Goal: Task Accomplishment & Management: Manage account settings

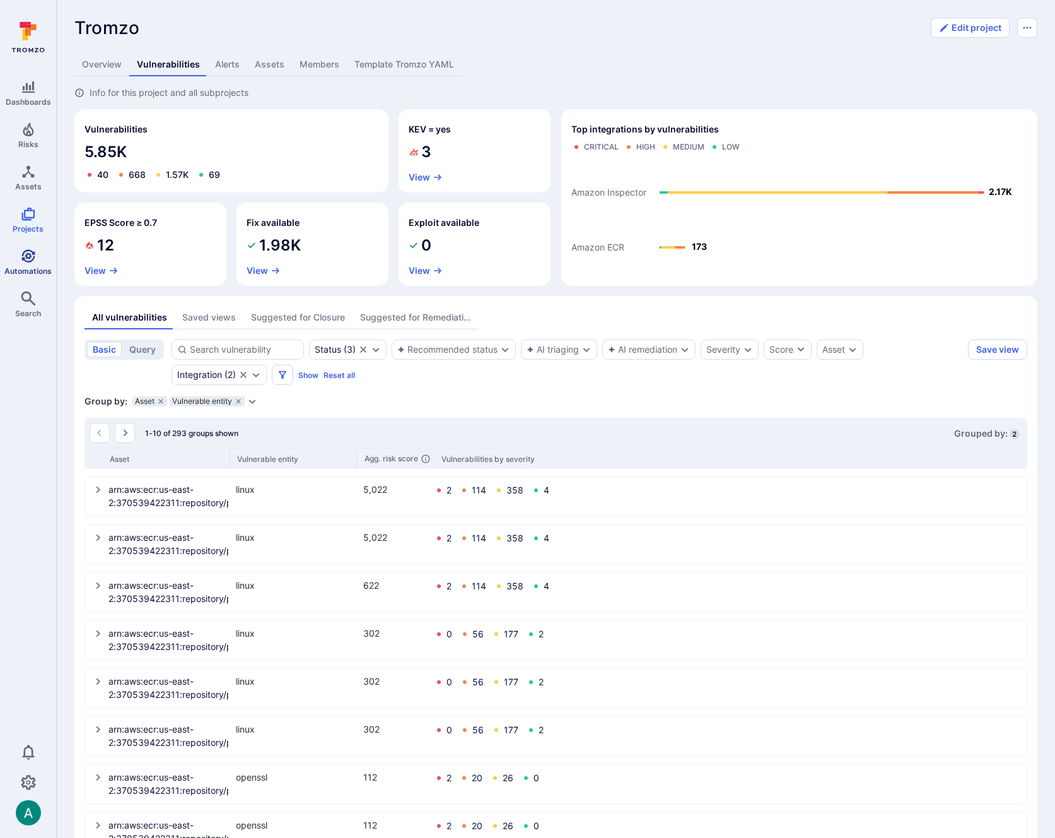
click at [23, 263] on icon "Automations" at bounding box center [28, 256] width 15 height 15
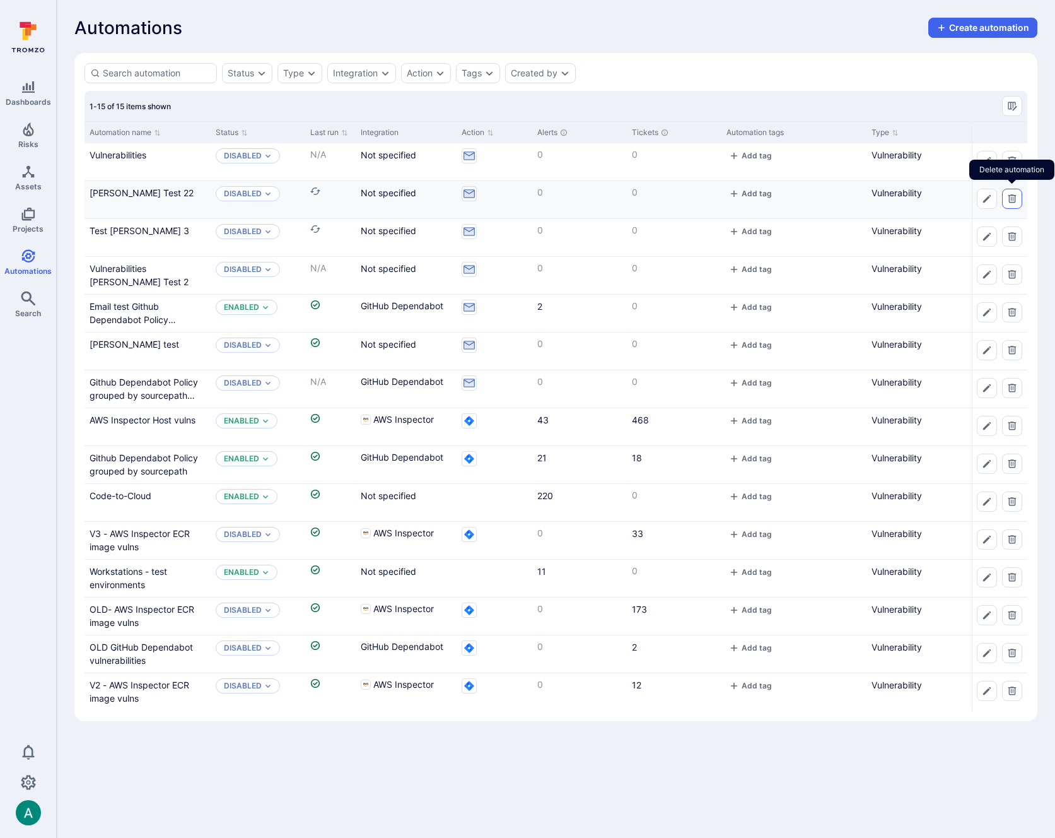
click at [1016, 200] on icon "Delete automation" at bounding box center [1012, 199] width 10 height 10
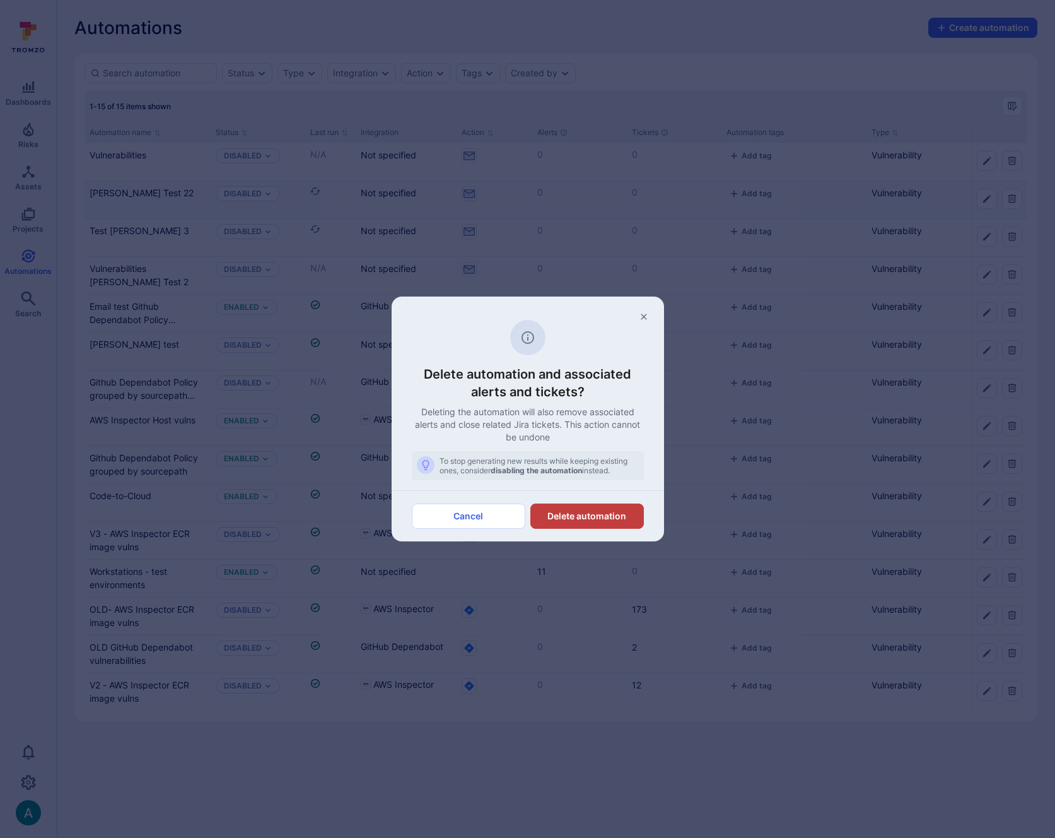
click at [579, 515] on button "Delete automation" at bounding box center [588, 515] width 114 height 25
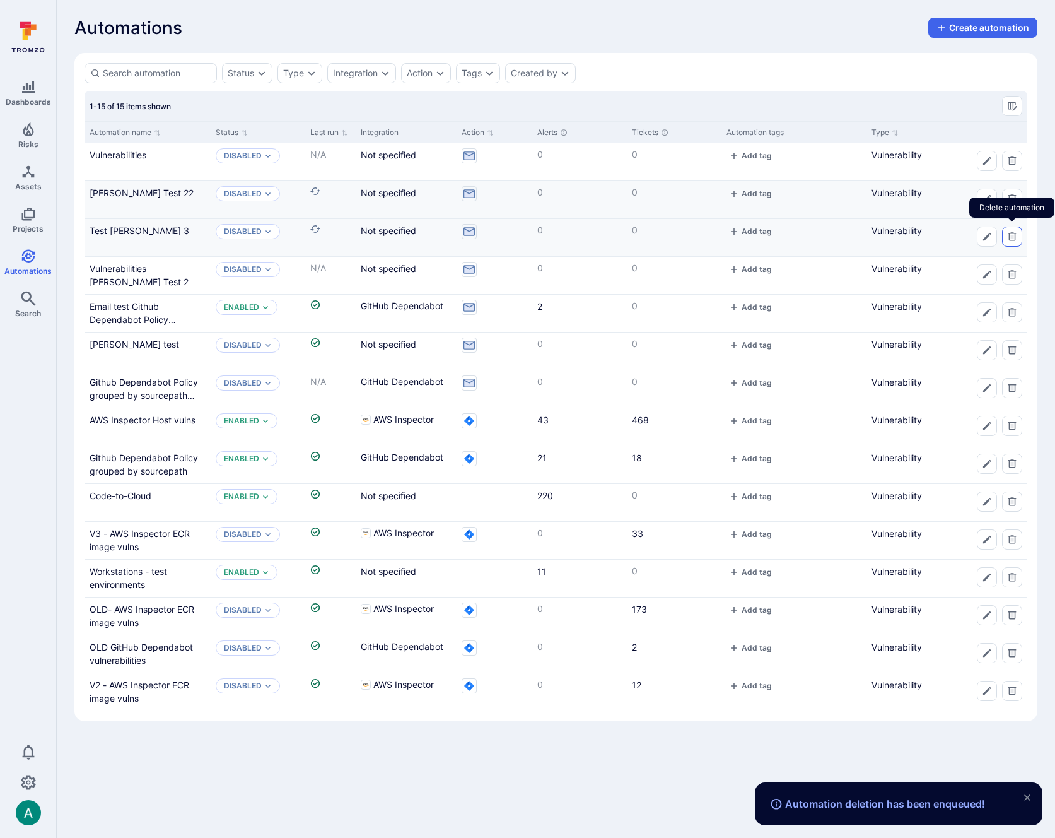
click at [1009, 237] on icon "Delete automation" at bounding box center [1013, 236] width 8 height 8
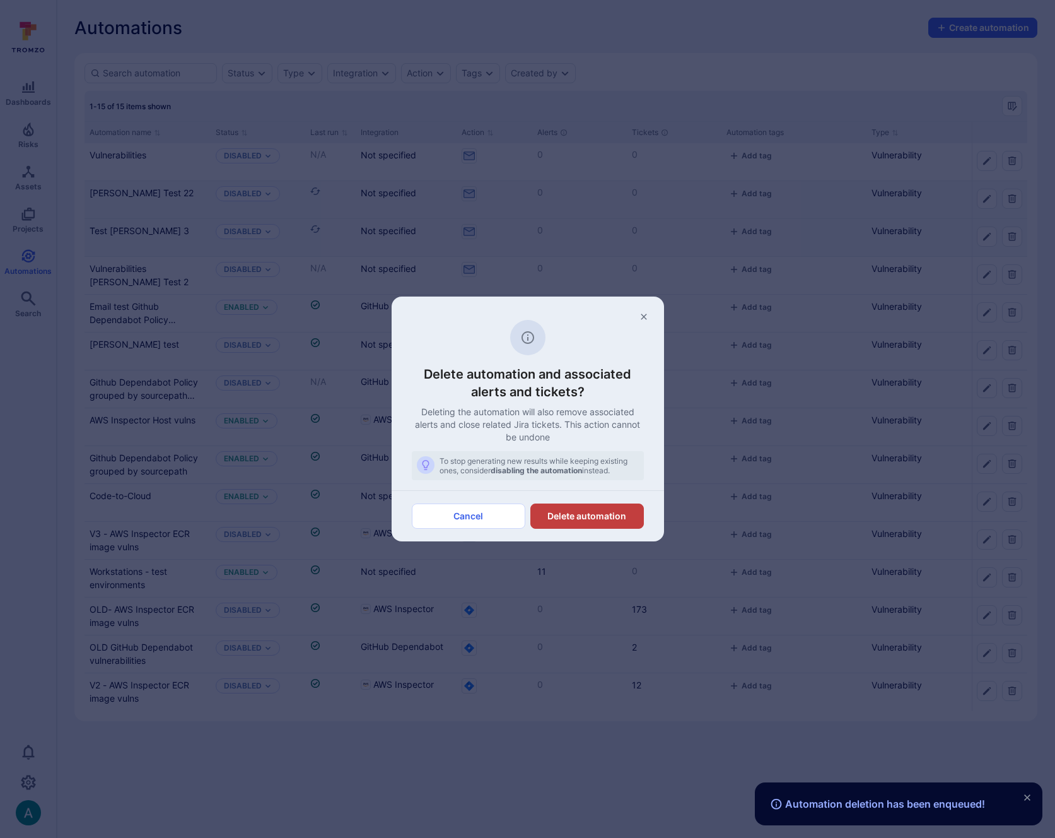
click at [609, 515] on button "Delete automation" at bounding box center [588, 515] width 114 height 25
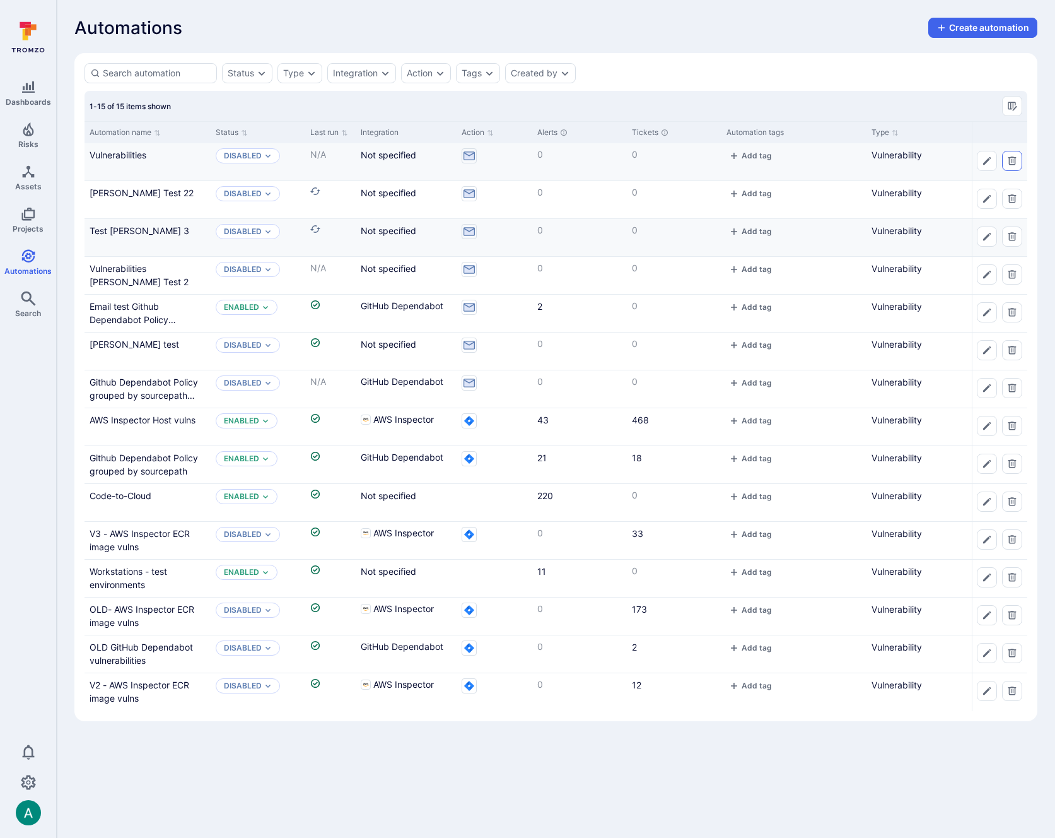
click at [1011, 161] on icon "Delete automation" at bounding box center [1012, 161] width 10 height 10
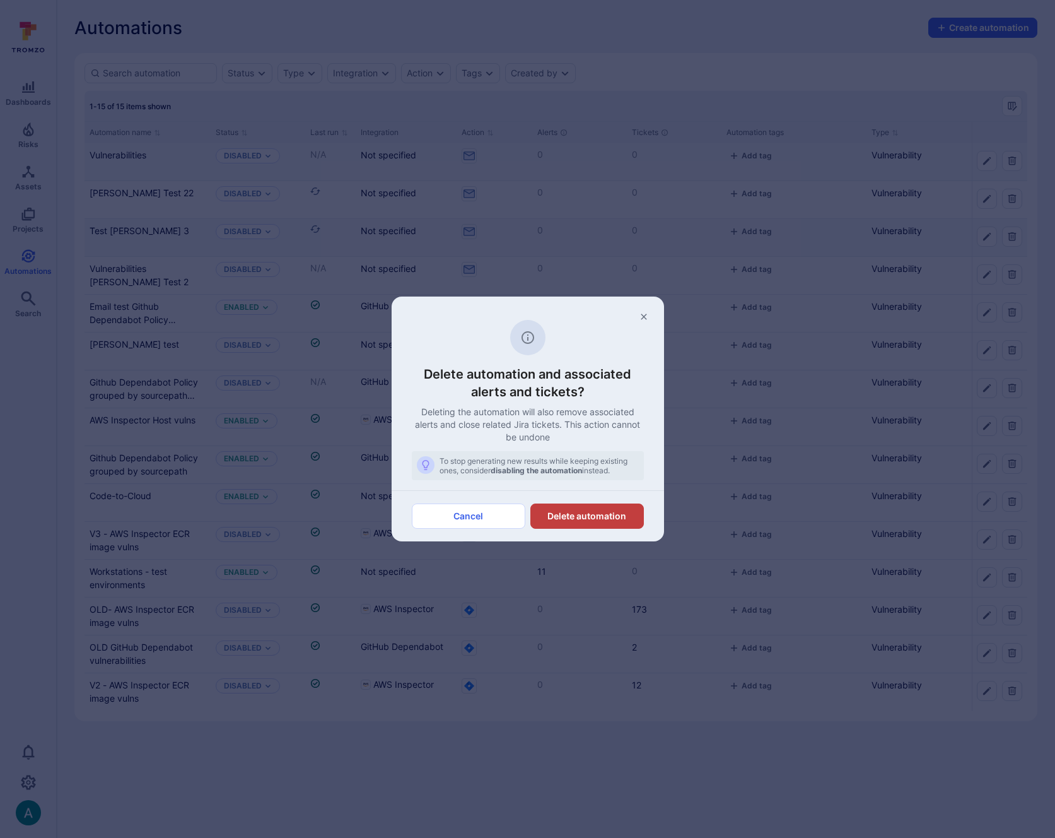
click at [597, 508] on button "Delete automation" at bounding box center [588, 515] width 114 height 25
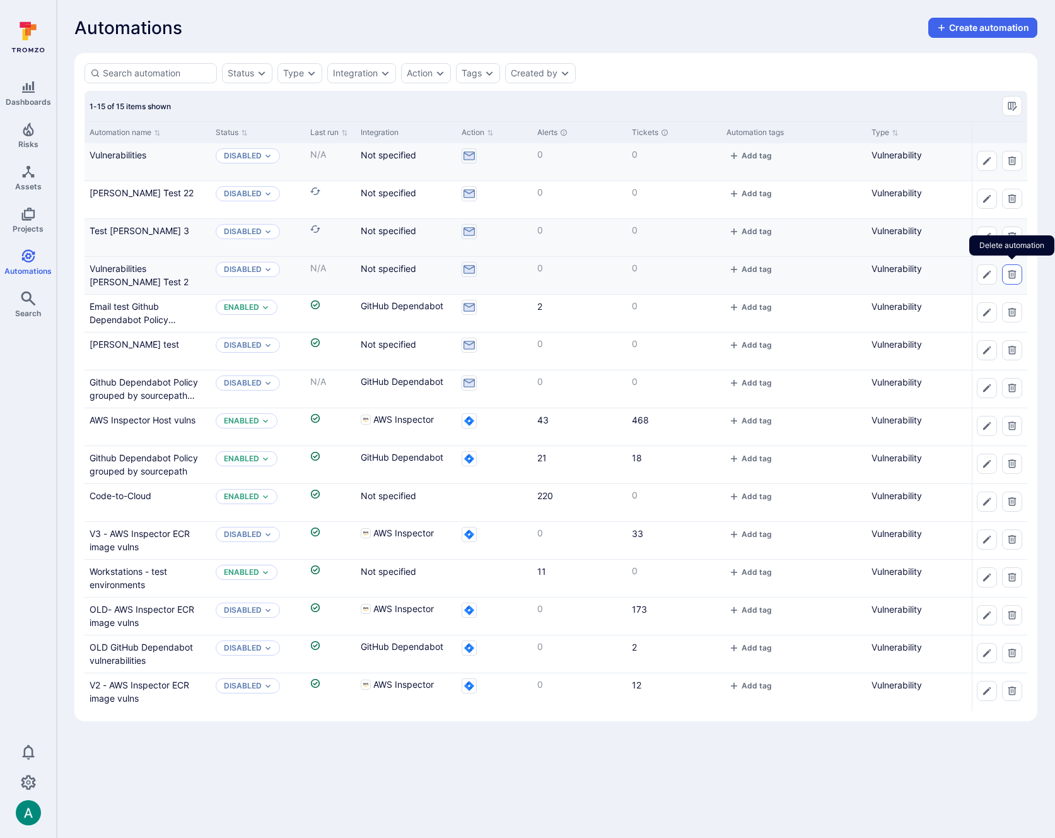
click at [1012, 271] on icon "Delete automation" at bounding box center [1013, 274] width 8 height 8
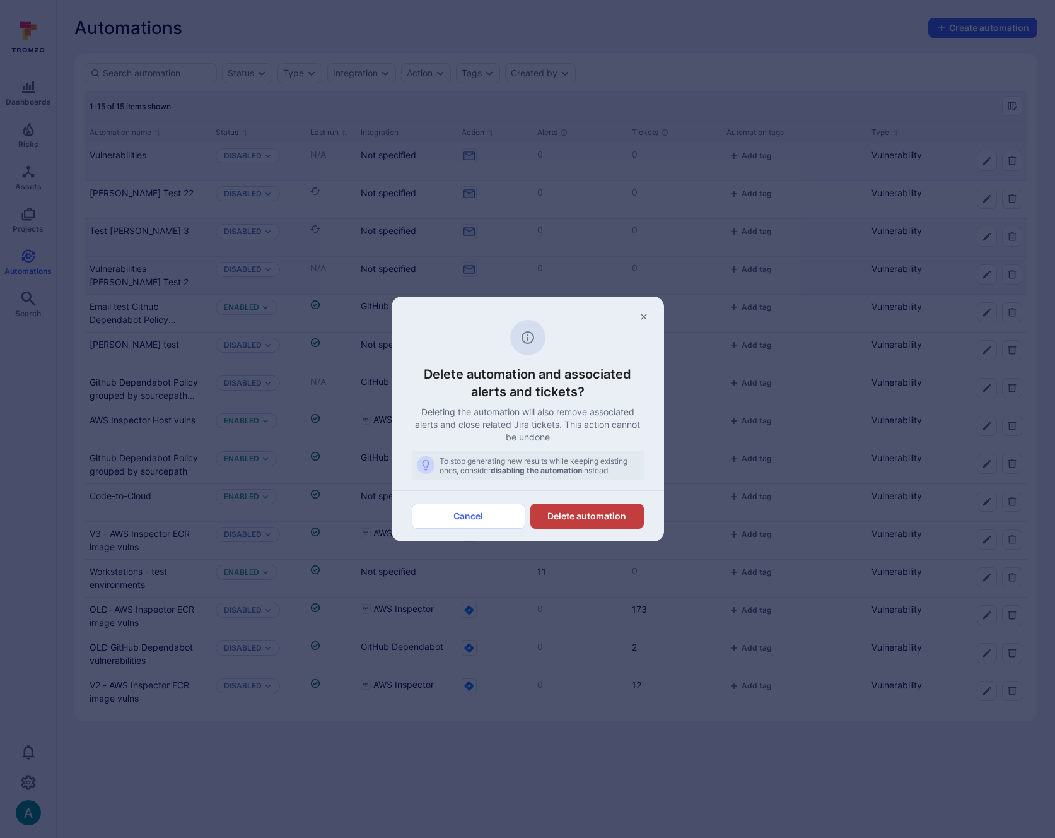
drag, startPoint x: 565, startPoint y: 517, endPoint x: 563, endPoint y: 510, distance: 8.0
click at [565, 515] on button "Delete automation" at bounding box center [588, 515] width 114 height 25
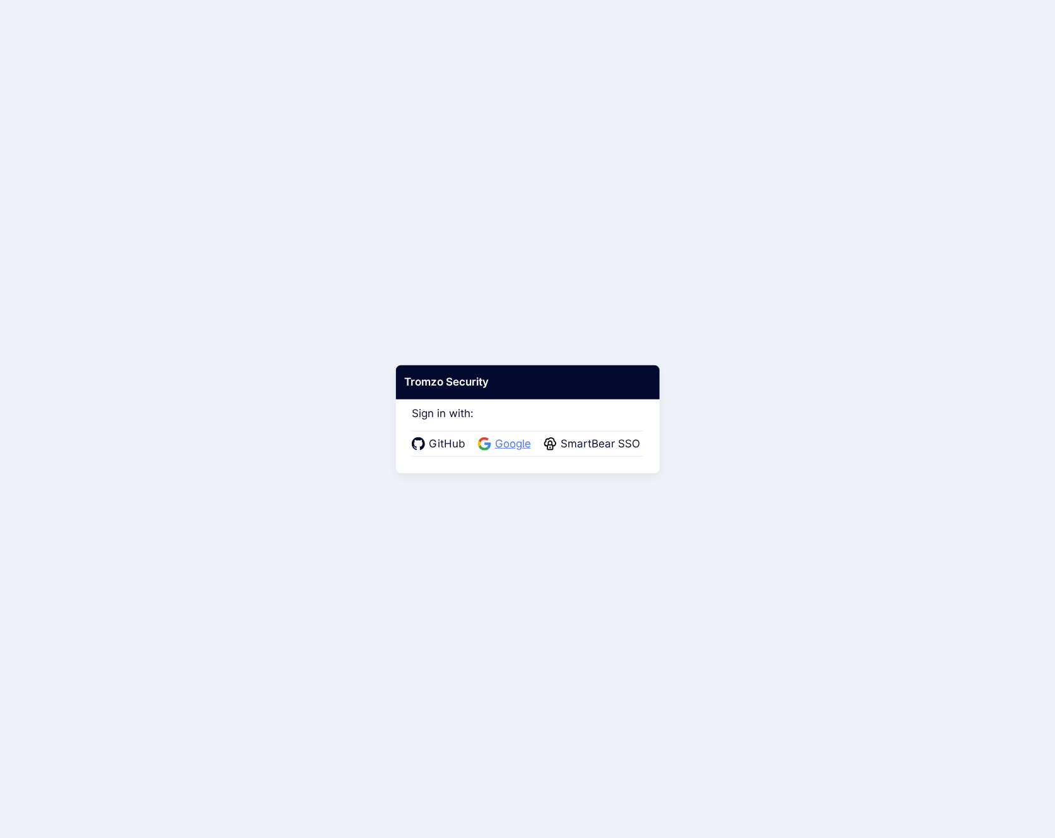
click at [509, 441] on span "Google" at bounding box center [513, 444] width 44 height 16
